Goal: Book appointment/travel/reservation

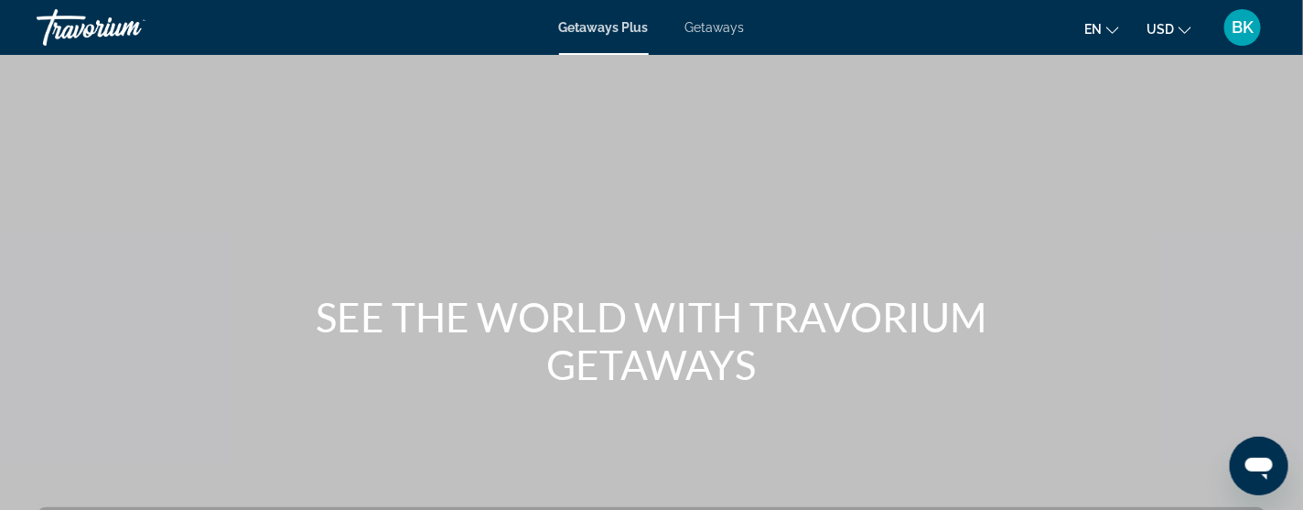
click at [715, 32] on span "Getaways" at bounding box center [714, 27] width 59 height 15
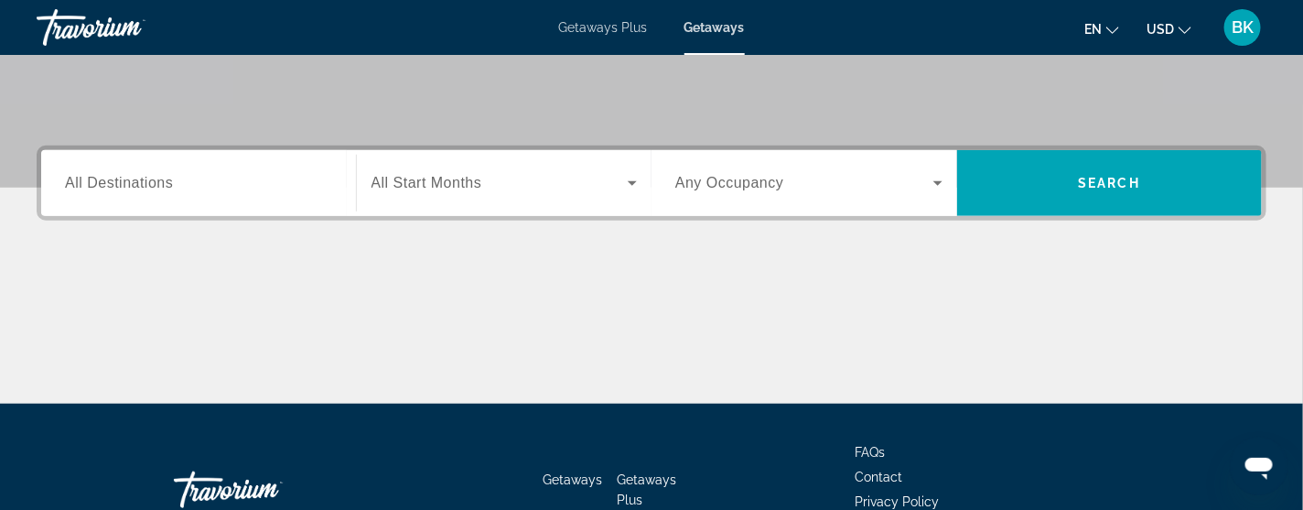
scroll to position [365, 0]
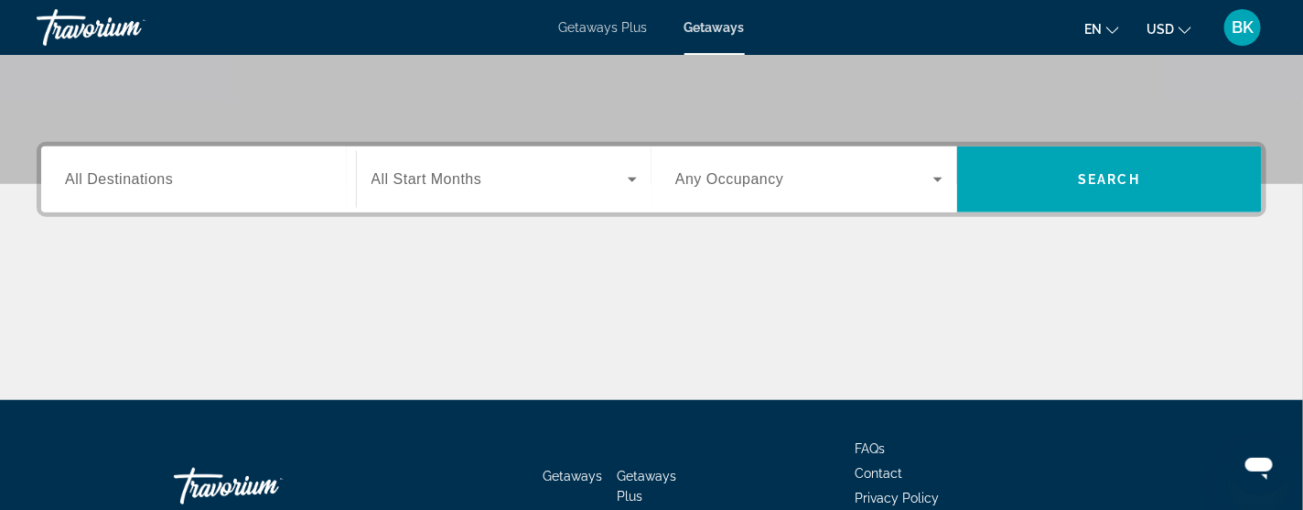
click at [117, 181] on span "All Destinations" at bounding box center [119, 179] width 108 height 16
click at [117, 181] on input "Destination All Destinations" at bounding box center [198, 180] width 267 height 22
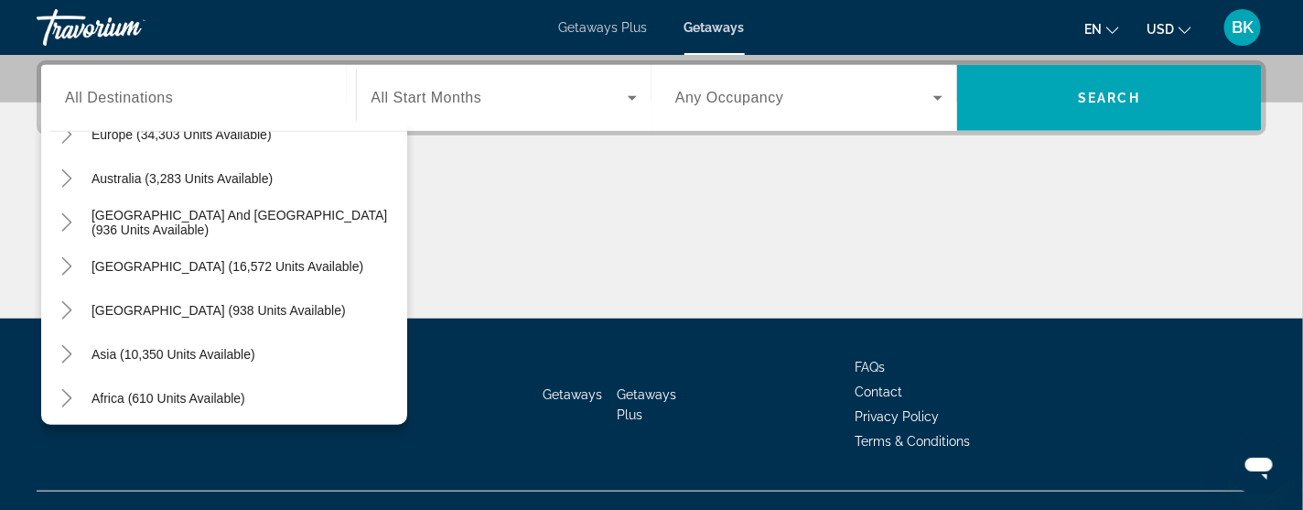
scroll to position [296, 0]
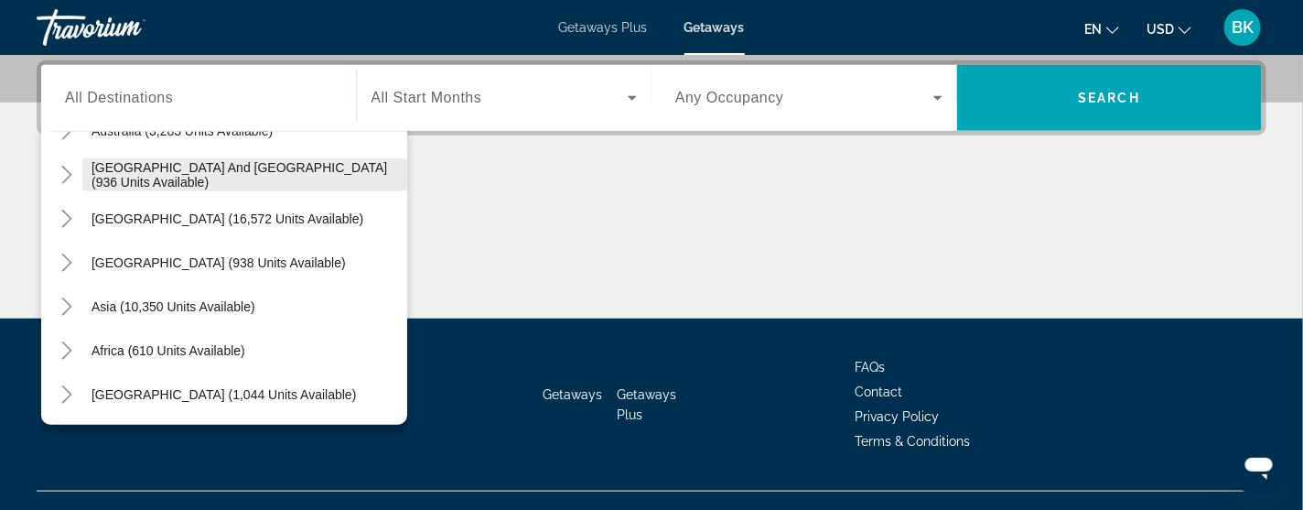
click at [223, 174] on span "[GEOGRAPHIC_DATA] and [GEOGRAPHIC_DATA] (936 units available)" at bounding box center [244, 174] width 306 height 29
type input "**********"
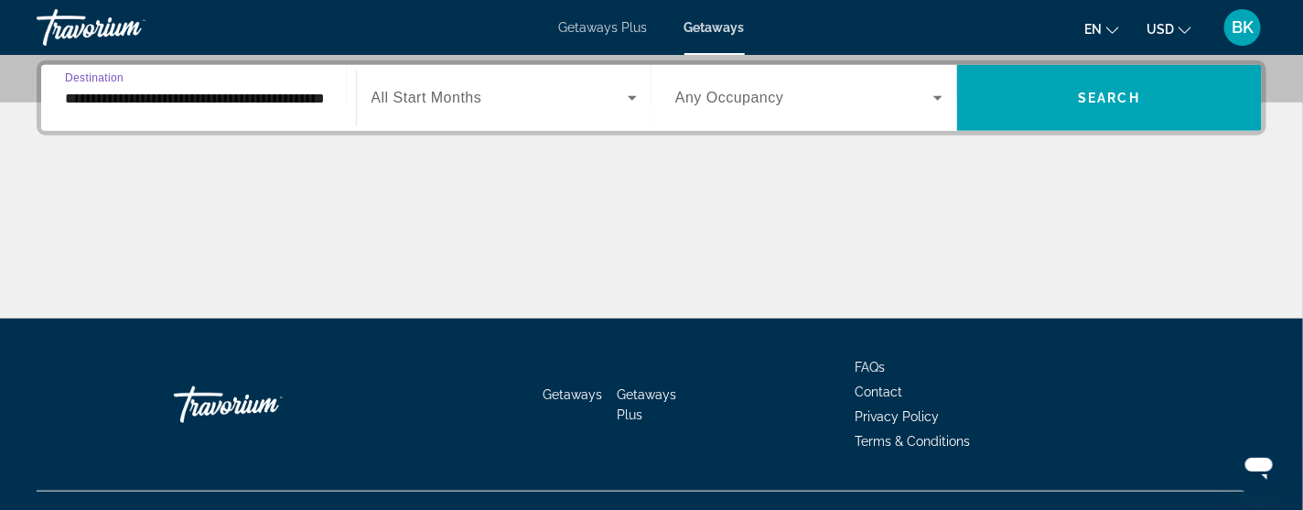
click at [633, 99] on icon "Search widget" at bounding box center [632, 98] width 22 height 22
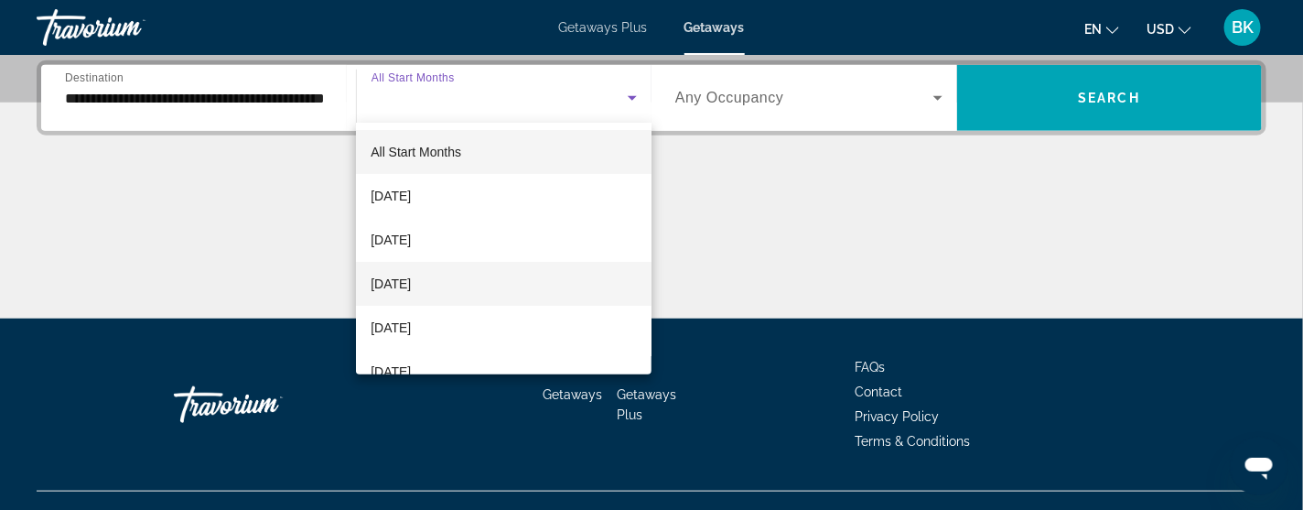
click at [465, 284] on mat-option "[DATE]" at bounding box center [504, 284] width 296 height 44
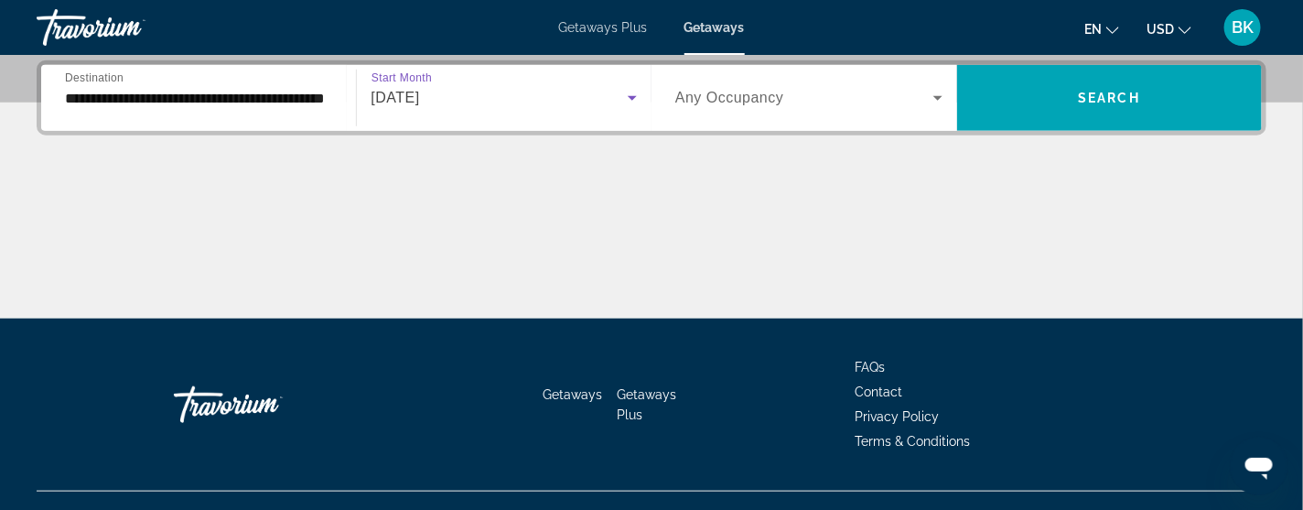
click at [937, 98] on icon "Search widget" at bounding box center [937, 98] width 9 height 5
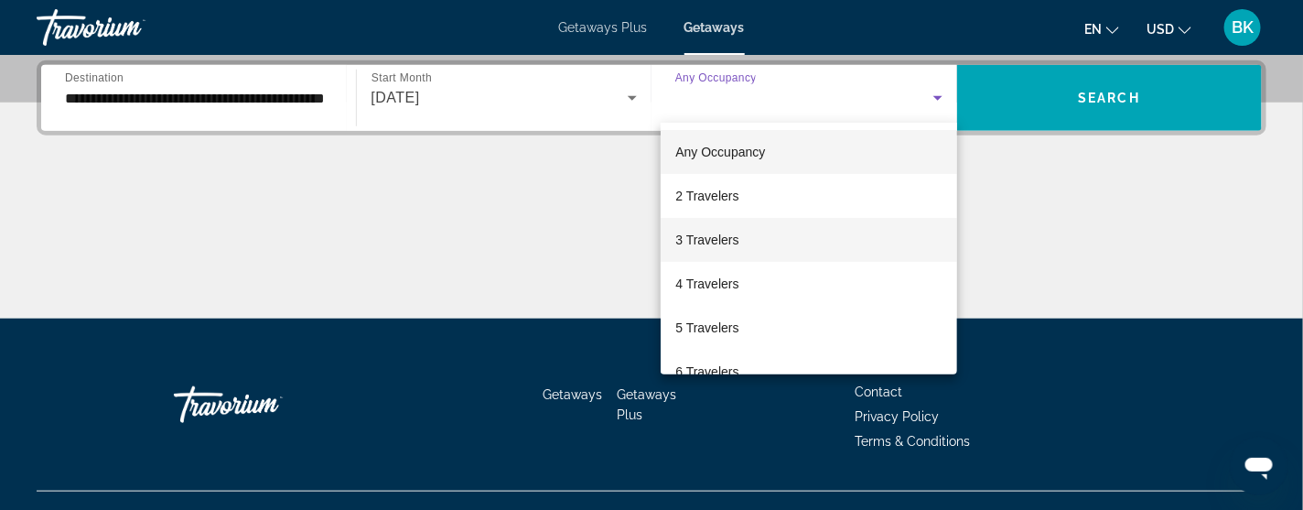
click at [717, 245] on span "3 Travelers" at bounding box center [706, 240] width 63 height 22
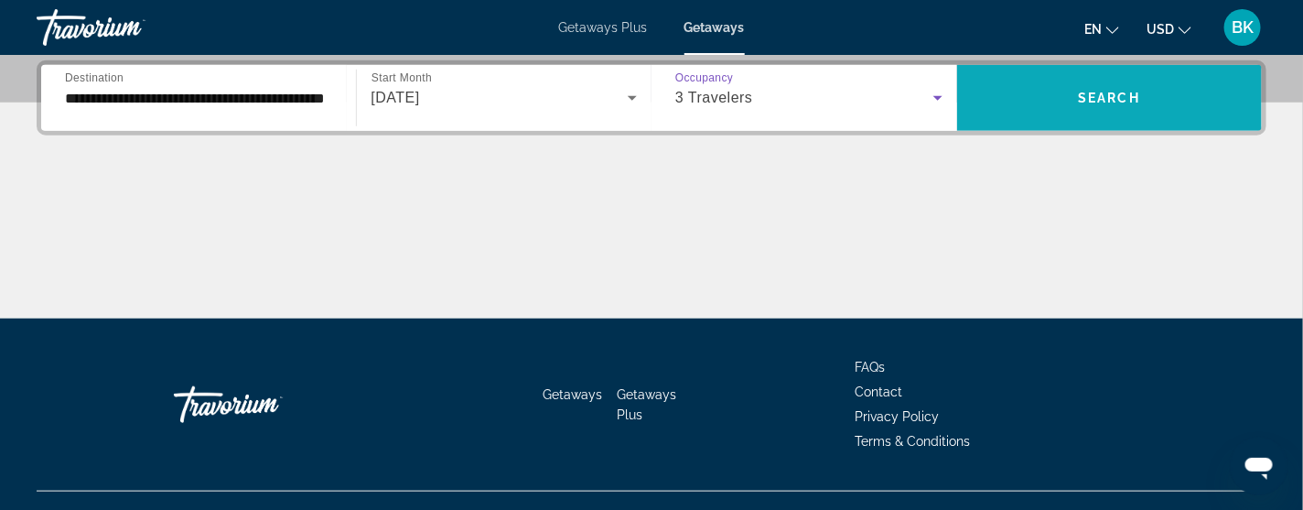
click at [1051, 109] on span "Search widget" at bounding box center [1110, 98] width 306 height 44
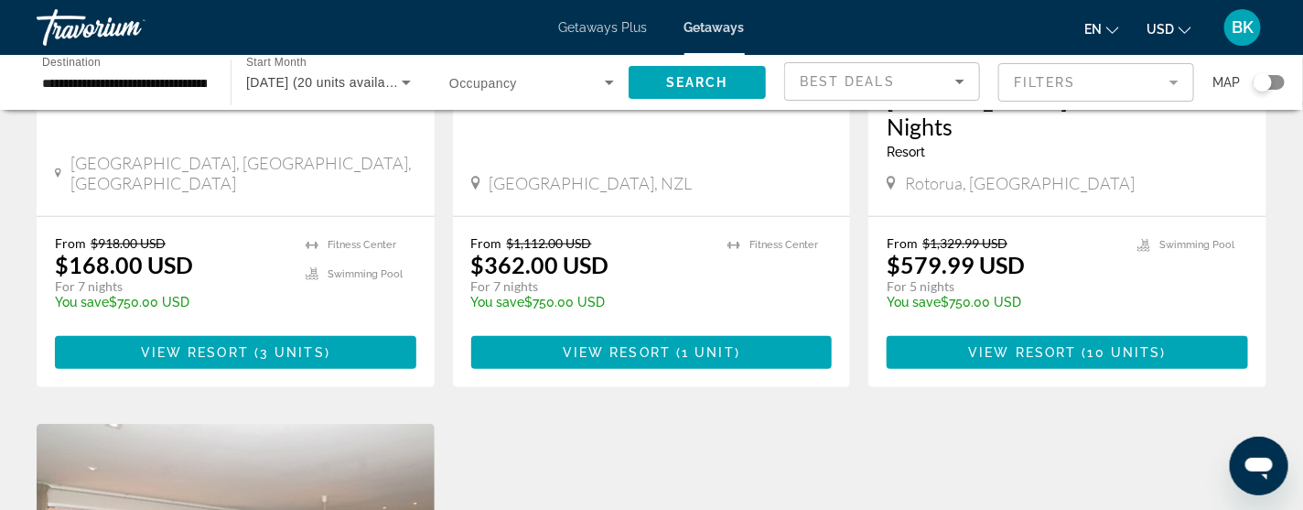
scroll to position [402, 0]
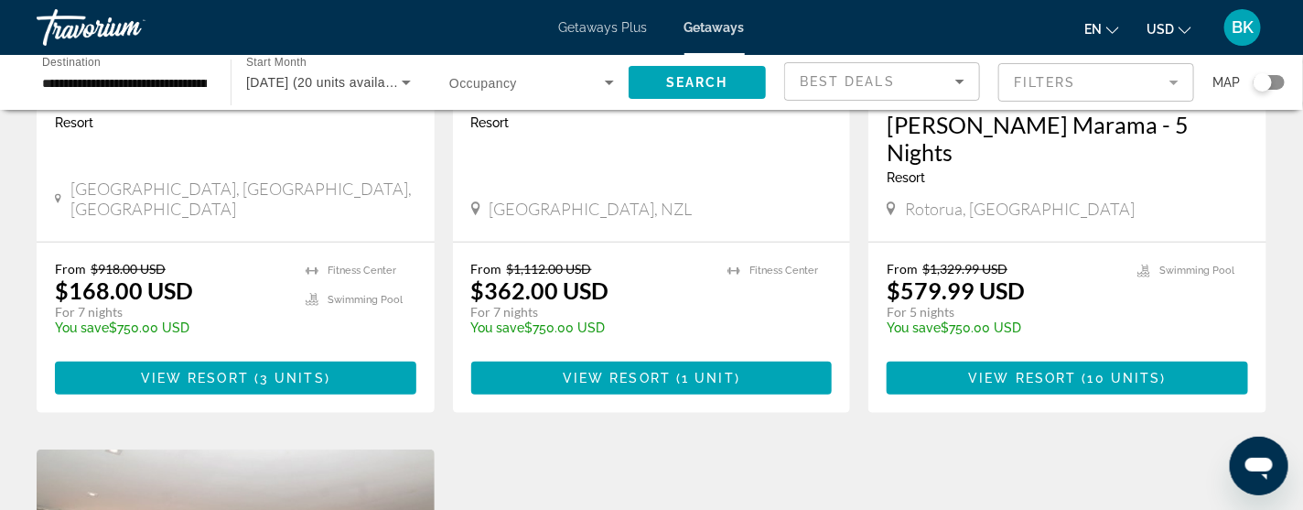
click at [114, 80] on input "**********" at bounding box center [124, 83] width 165 height 22
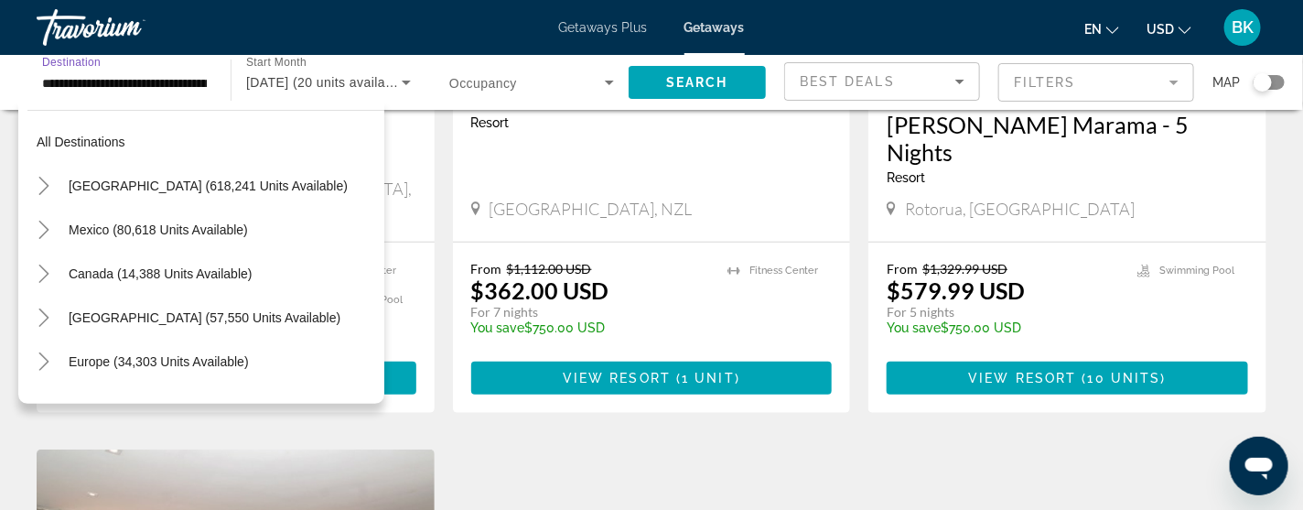
scroll to position [197, 0]
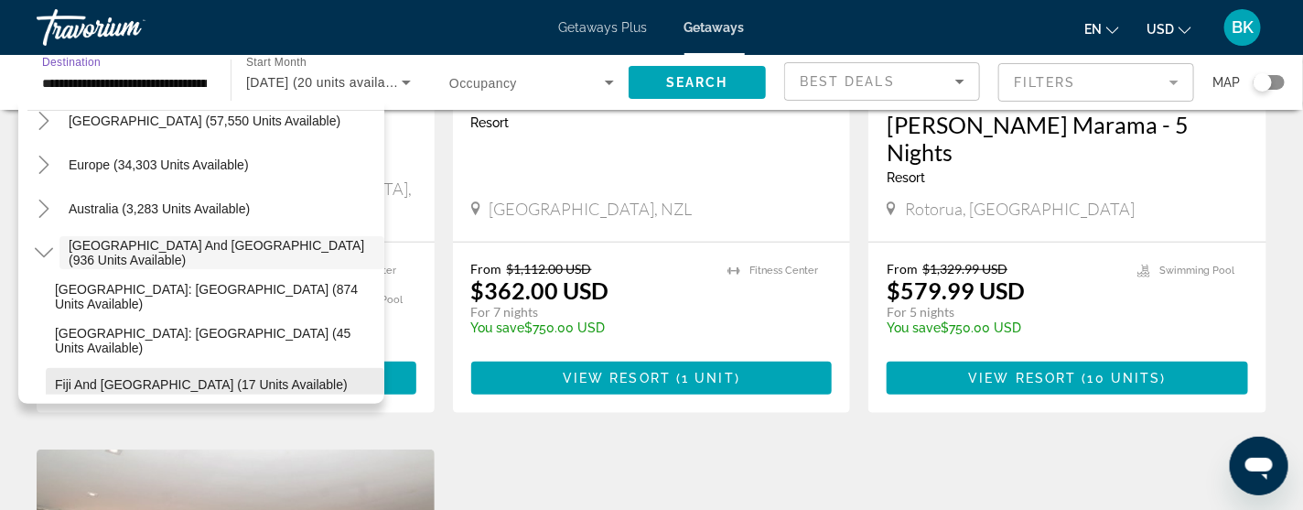
click at [172, 387] on span "Fiji and [GEOGRAPHIC_DATA] (17 units available)" at bounding box center [201, 384] width 293 height 15
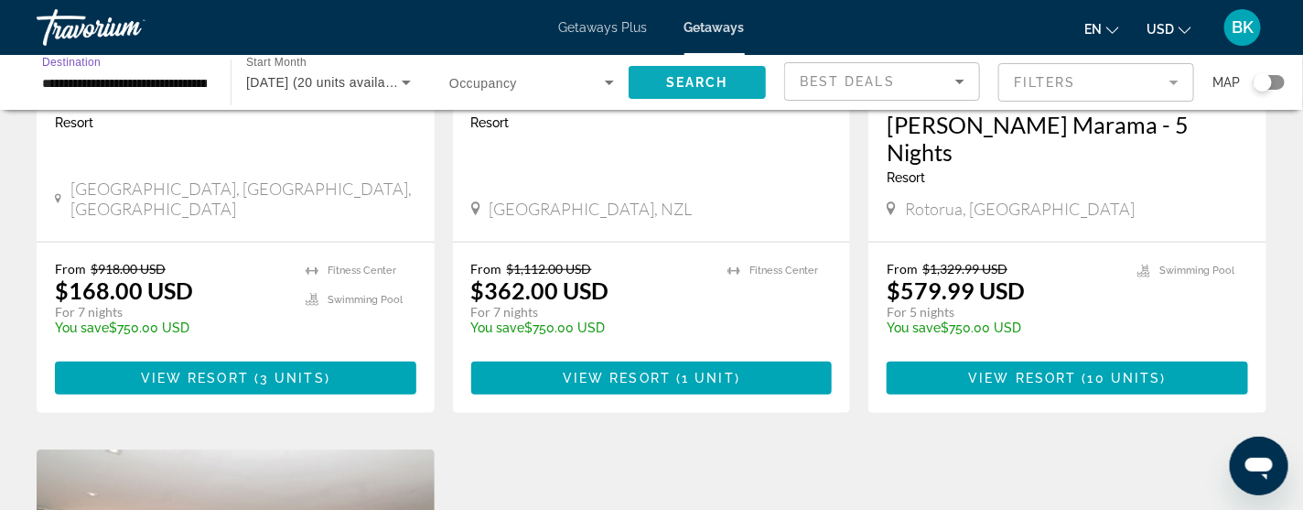
click at [663, 90] on span "Search widget" at bounding box center [697, 82] width 137 height 44
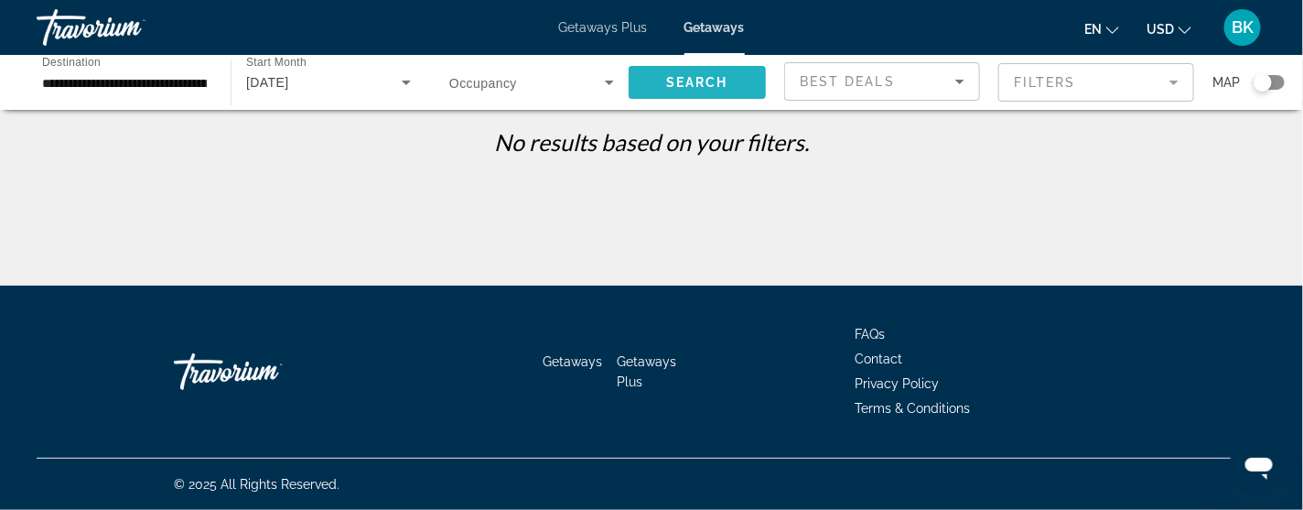
click at [663, 91] on span "Search widget" at bounding box center [697, 82] width 137 height 44
click at [106, 87] on input "**********" at bounding box center [124, 83] width 165 height 22
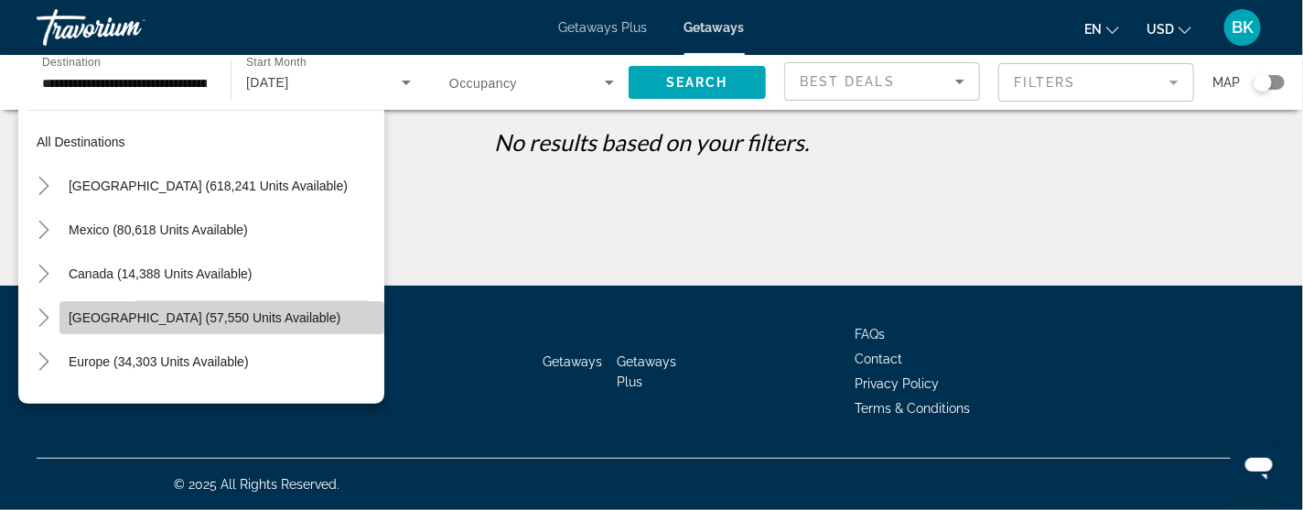
click at [144, 310] on span "[GEOGRAPHIC_DATA] (57,550 units available)" at bounding box center [205, 317] width 272 height 15
type input "**********"
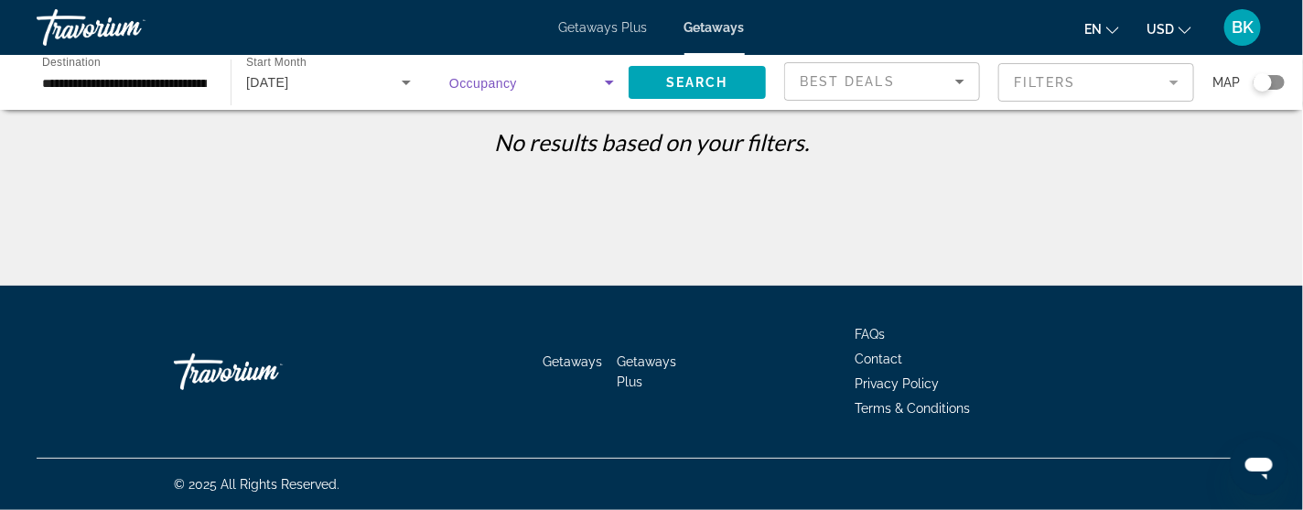
click at [611, 85] on icon "Search widget" at bounding box center [609, 82] width 22 height 22
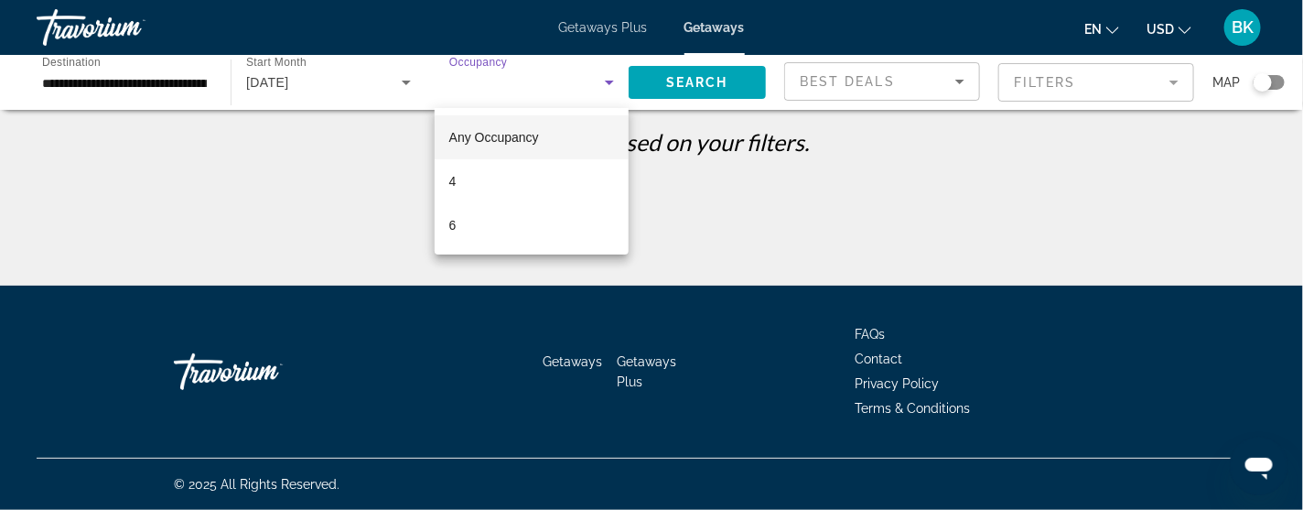
click at [574, 145] on mat-option "Any Occupancy" at bounding box center [532, 137] width 194 height 44
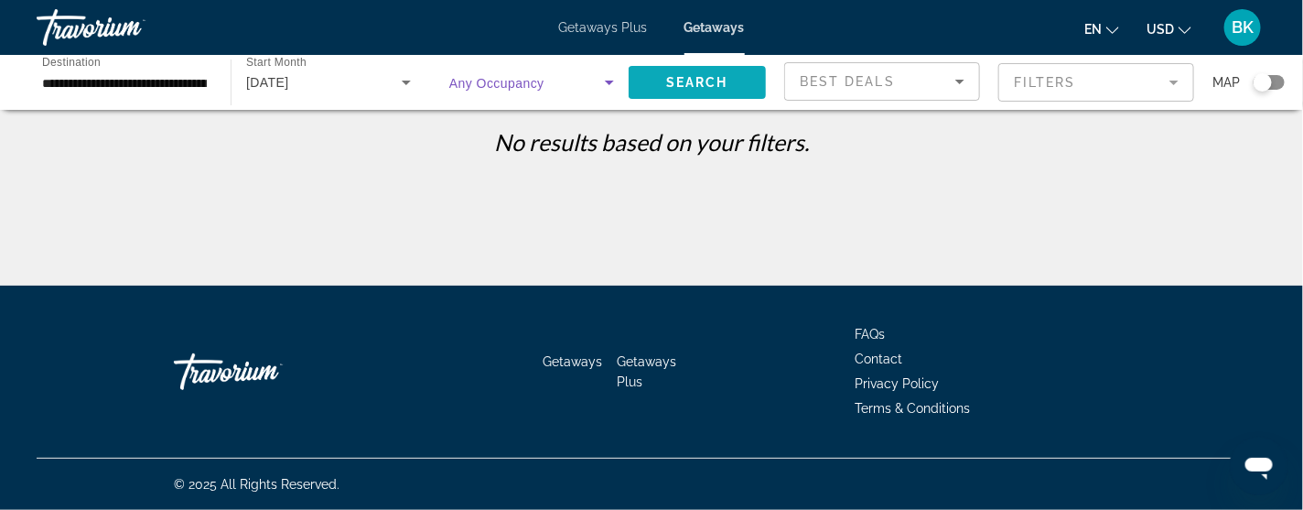
click at [682, 84] on span "Search" at bounding box center [697, 82] width 62 height 15
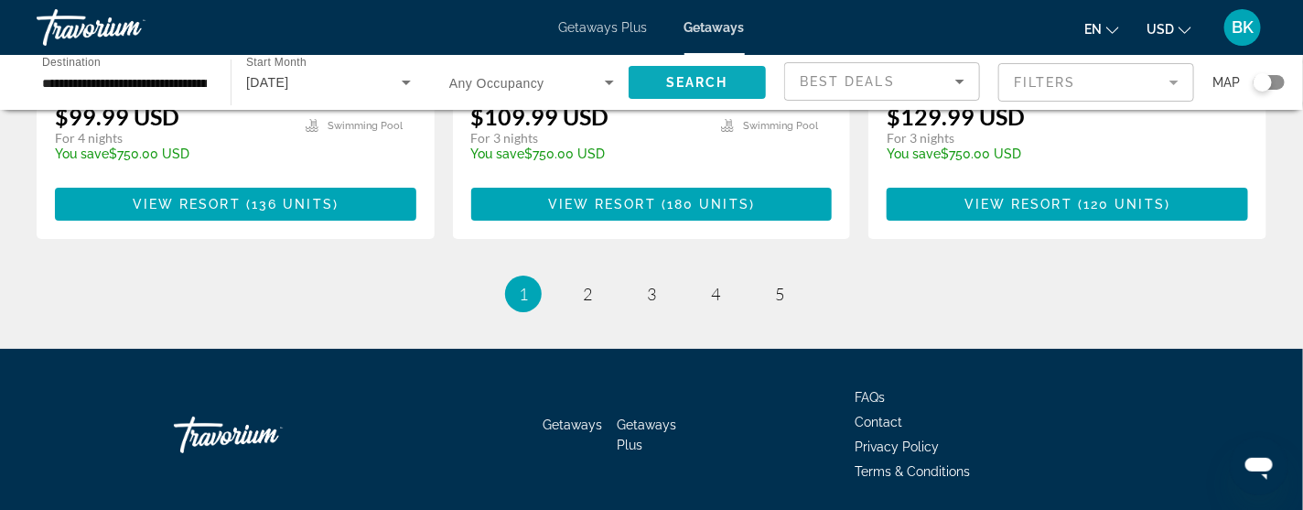
scroll to position [2487, 0]
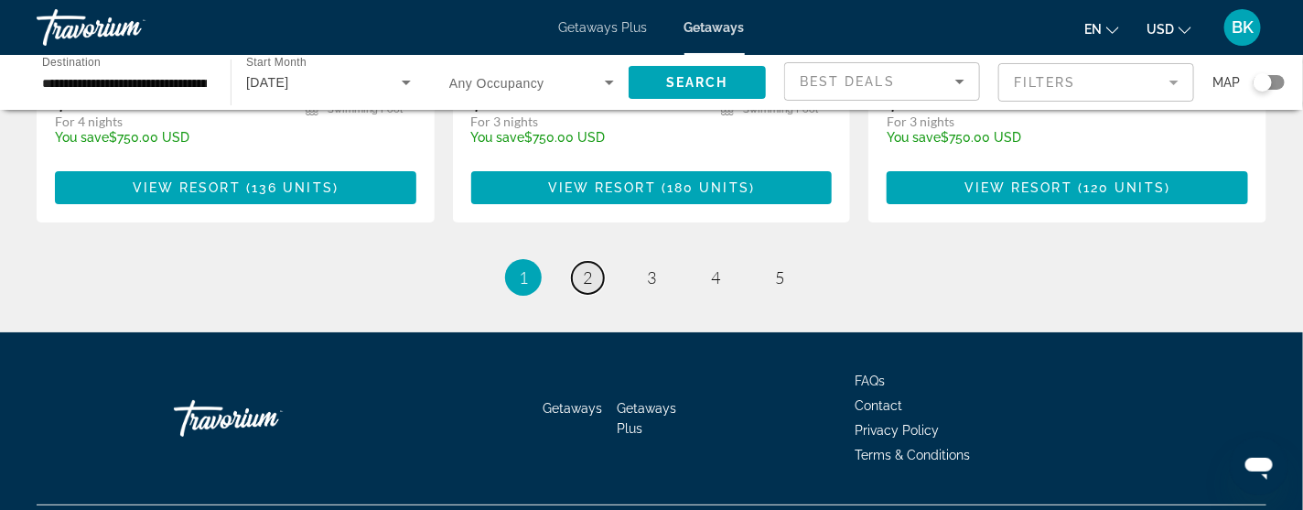
click at [586, 279] on span "2" at bounding box center [587, 277] width 9 height 20
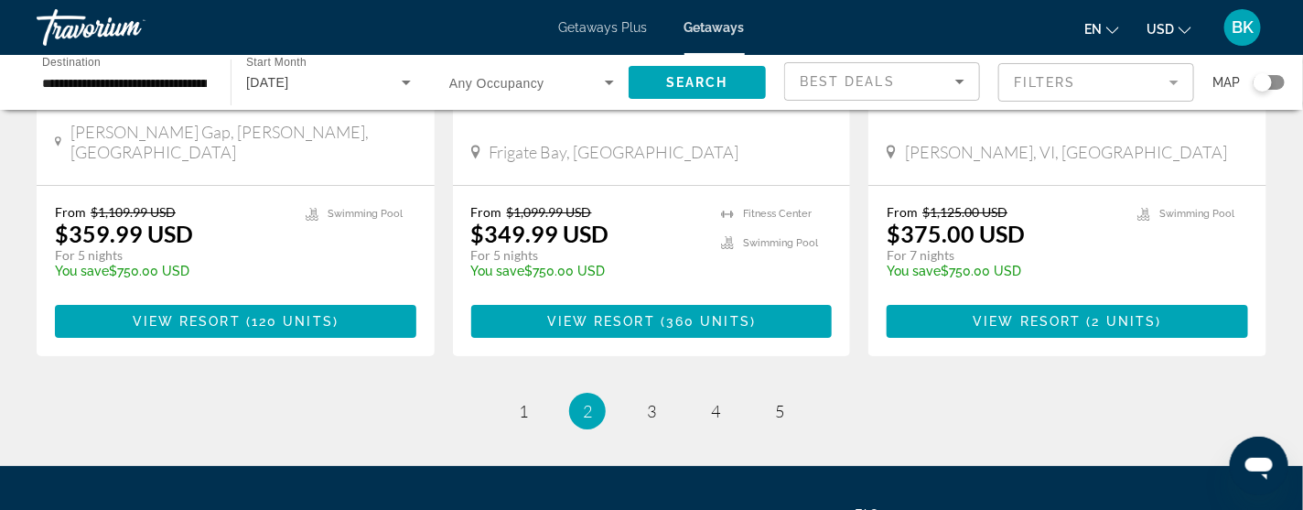
scroll to position [2531, 0]
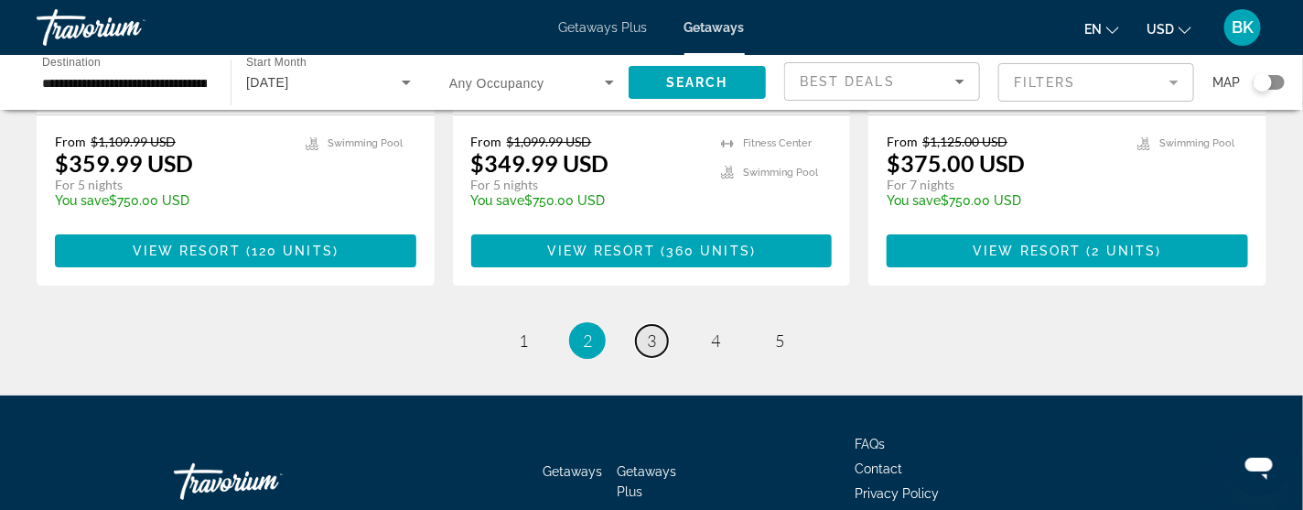
click at [655, 330] on span "3" at bounding box center [651, 340] width 9 height 20
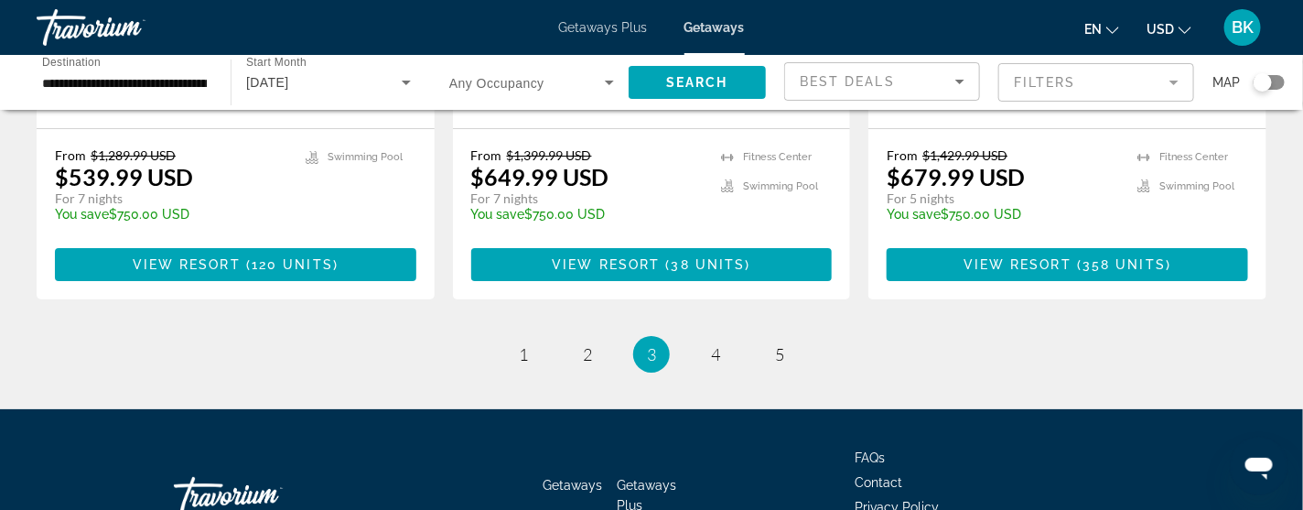
scroll to position [2559, 0]
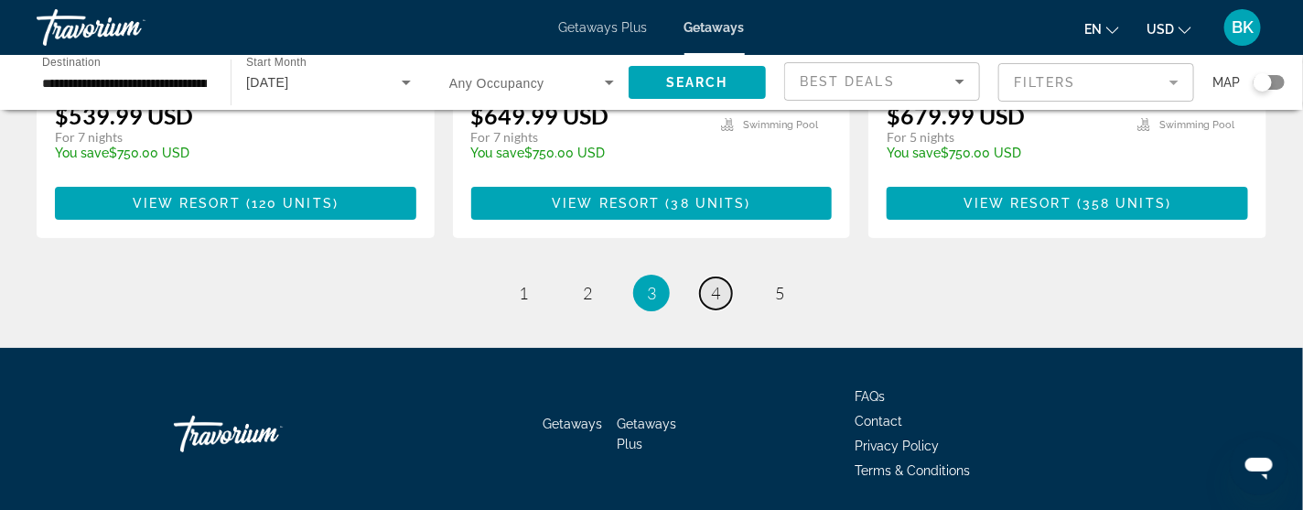
click at [720, 283] on span "4" at bounding box center [715, 293] width 9 height 20
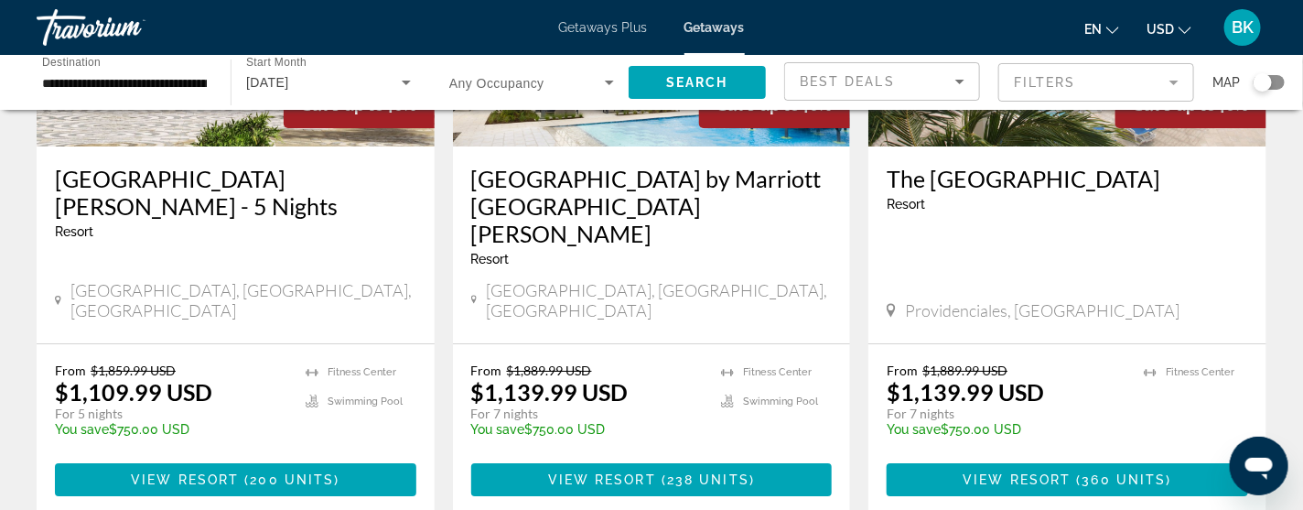
scroll to position [2340, 0]
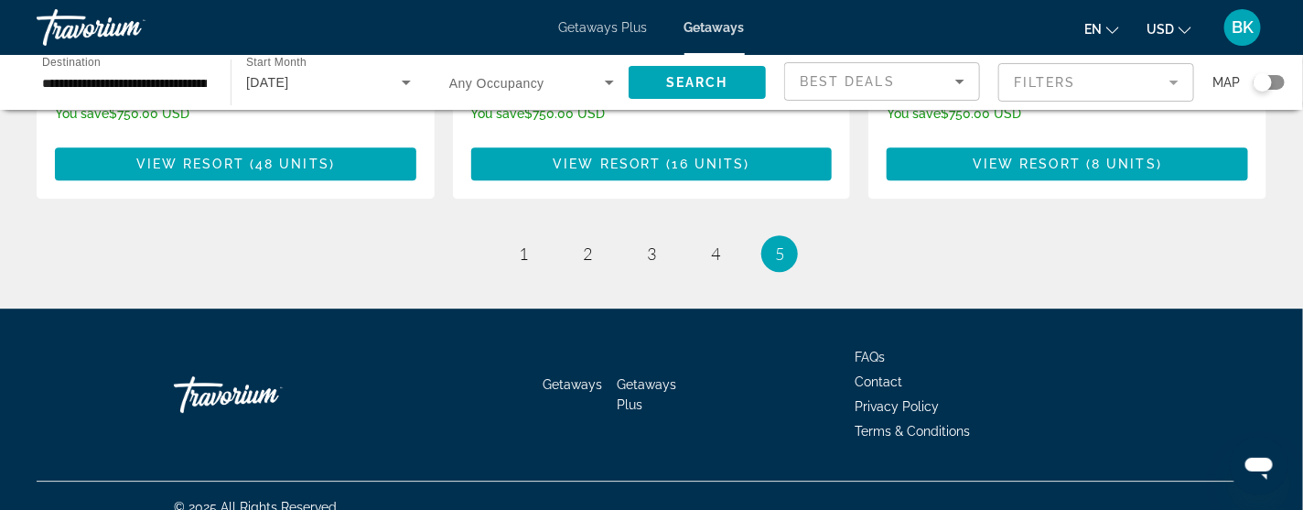
scroll to position [1882, 0]
